Goal: Book appointment/travel/reservation

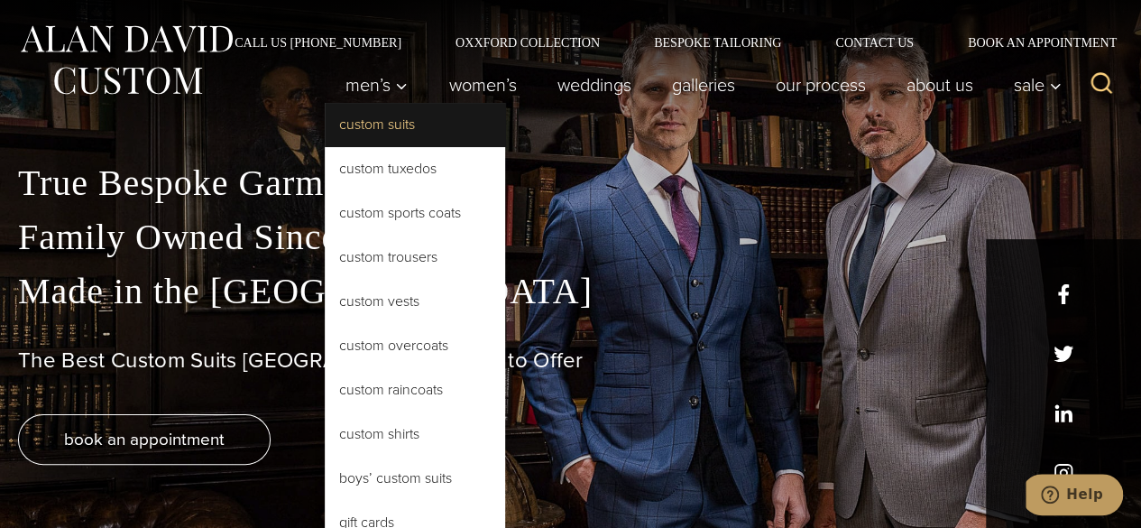
click at [404, 119] on link "Custom Suits" at bounding box center [415, 124] width 180 height 43
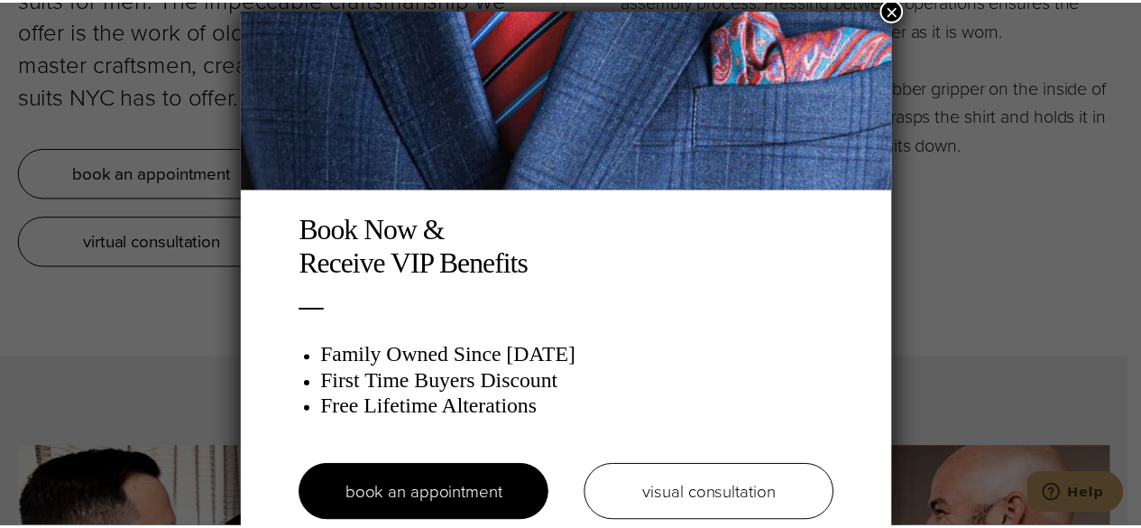
scroll to position [9, 0]
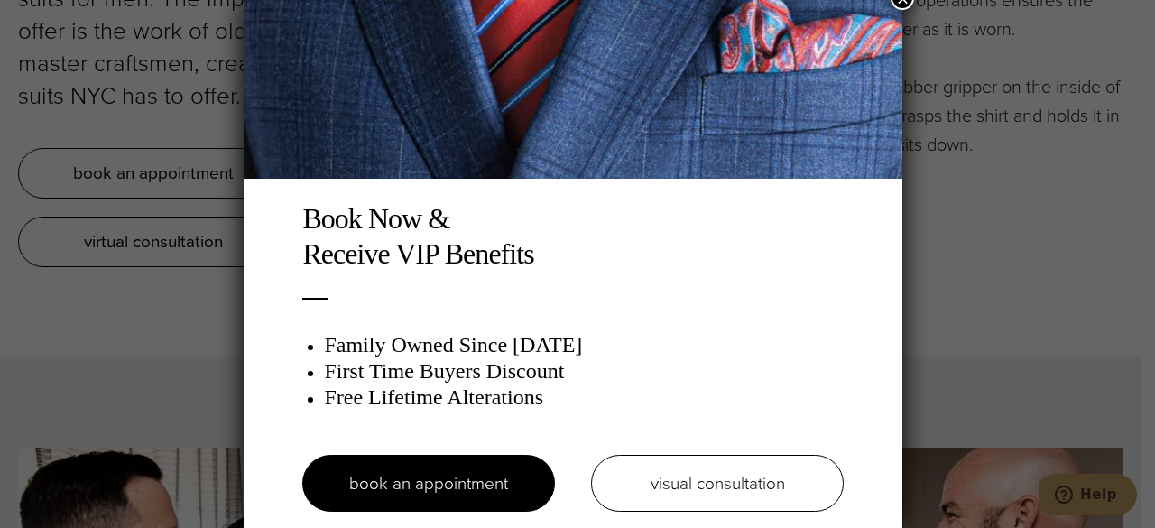
drag, startPoint x: 991, startPoint y: 268, endPoint x: 115, endPoint y: 92, distance: 892.7
click at [988, 268] on div "Book Now & Receive VIP Benefits Family Owned Since [DATE] First Time Buyers Dis…" at bounding box center [577, 264] width 1155 height 528
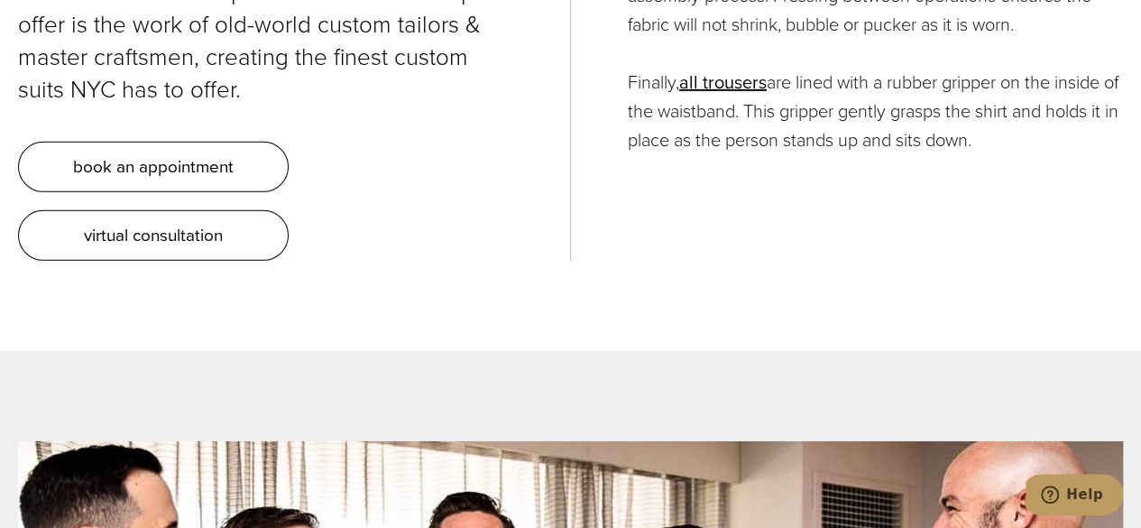
scroll to position [0, 0]
